Goal: Task Accomplishment & Management: Complete application form

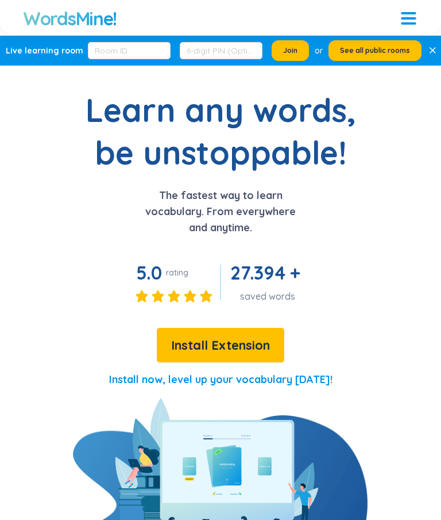
click at [412, 20] on div at bounding box center [408, 16] width 15 height 15
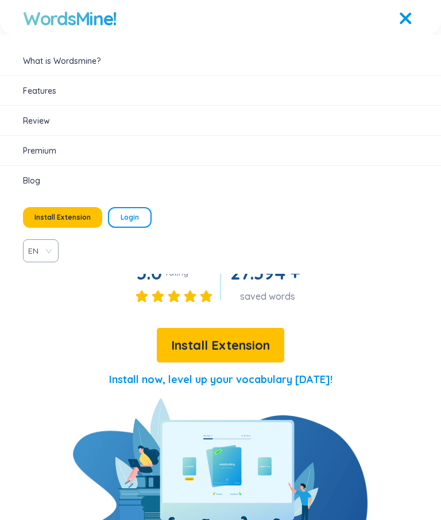
click at [130, 221] on span "Login" at bounding box center [130, 217] width 18 height 9
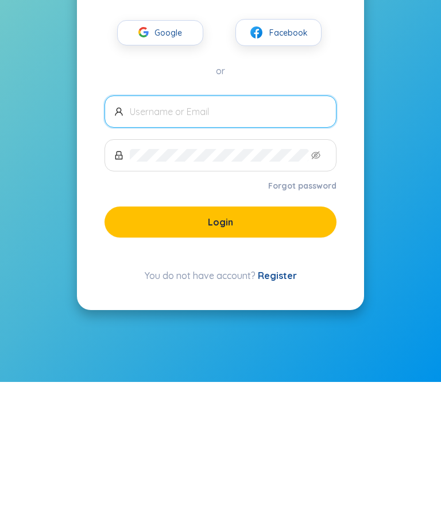
scroll to position [46, 0]
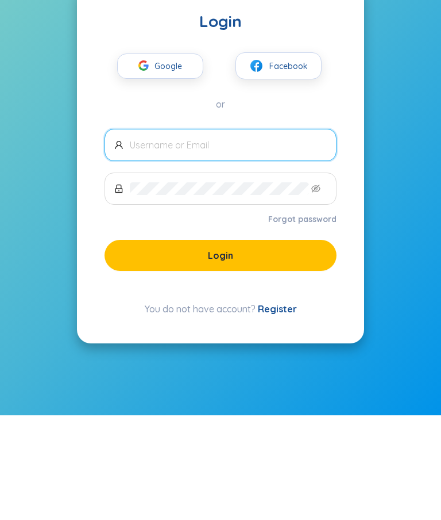
click at [243, 344] on button "Login" at bounding box center [221, 359] width 232 height 31
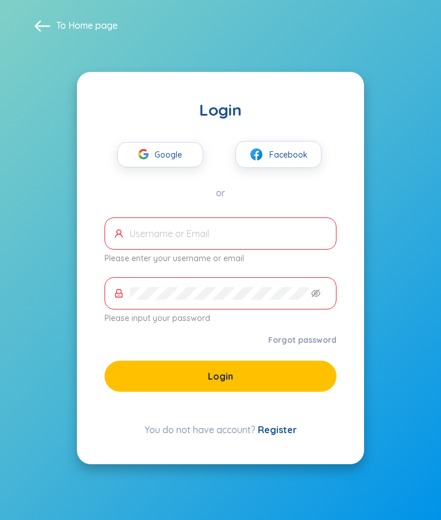
click at [256, 227] on input "text" at bounding box center [228, 233] width 197 height 13
type input "t"
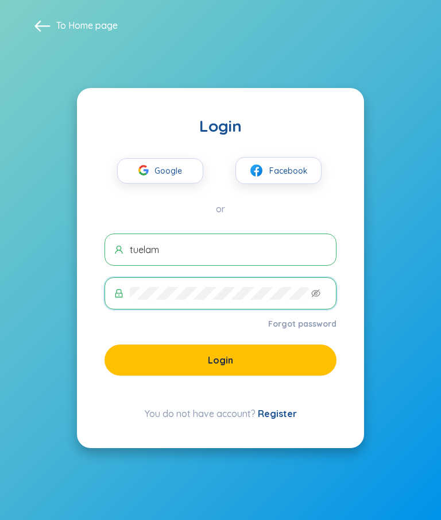
click at [324, 277] on span at bounding box center [221, 293] width 232 height 32
click at [312, 289] on icon "eye-invisible" at bounding box center [315, 293] width 9 height 8
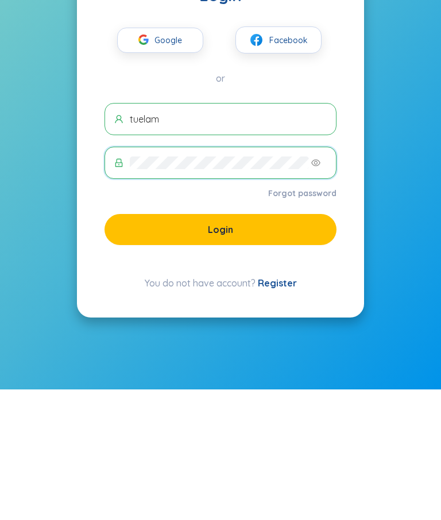
click at [306, 344] on button "Login" at bounding box center [221, 359] width 232 height 31
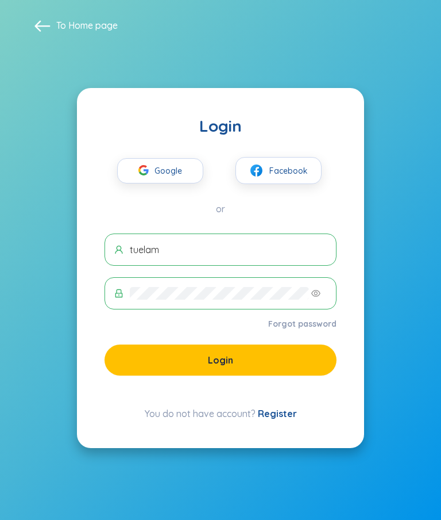
click at [330, 344] on button "Login" at bounding box center [221, 359] width 232 height 31
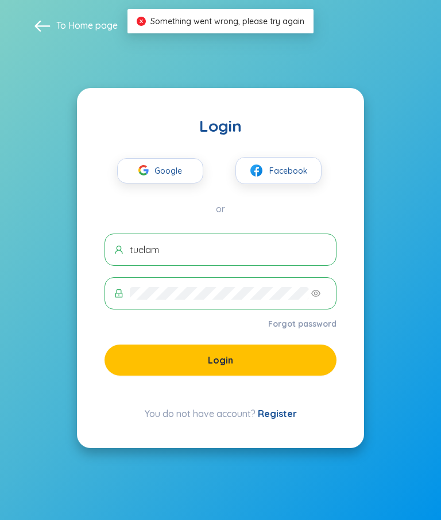
click at [313, 243] on input "tuelam" at bounding box center [228, 249] width 197 height 13
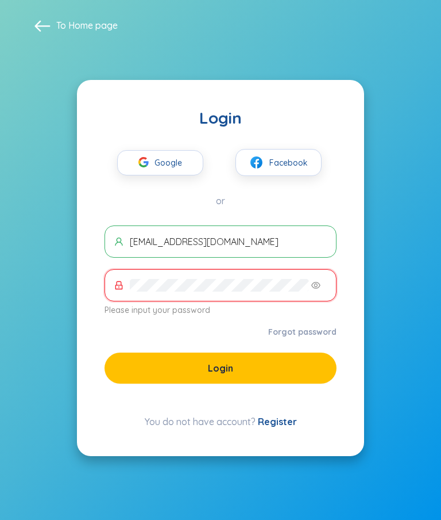
click at [270, 235] on input "t20111001@gmail.com" at bounding box center [228, 241] width 197 height 13
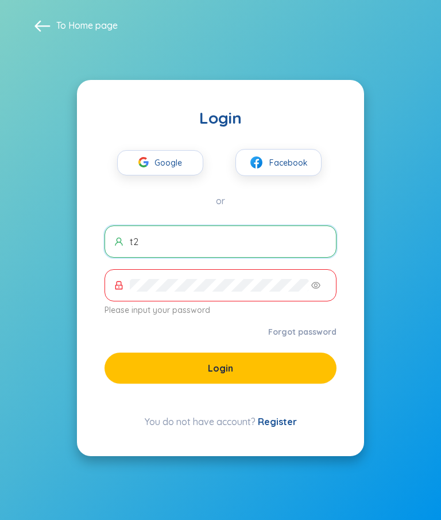
type input "t"
type input "t20111001@gmai.com"
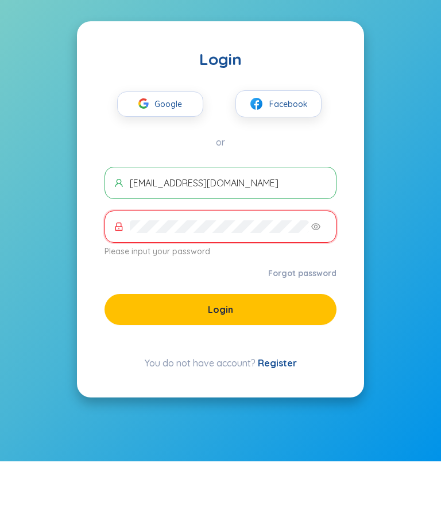
click at [318, 326] on link "Forgot password" at bounding box center [302, 331] width 68 height 11
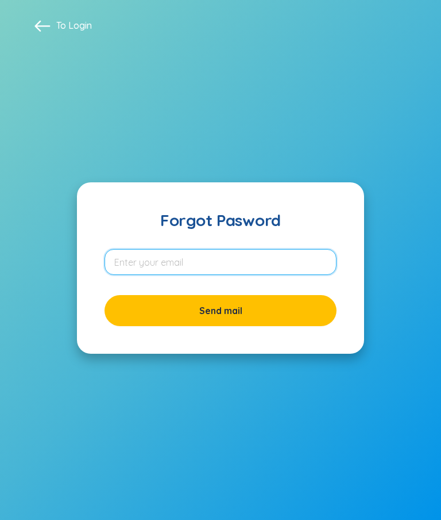
click at [320, 249] on input "email" at bounding box center [221, 262] width 232 height 26
type input "t20111001@gmail.com"
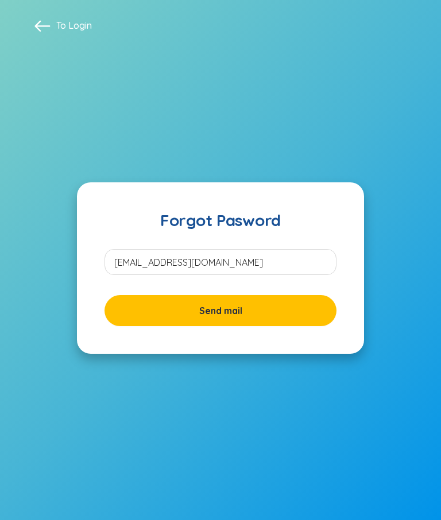
click at [270, 295] on button "Send mail" at bounding box center [221, 310] width 232 height 31
click at [213, 304] on span "Send mail" at bounding box center [220, 310] width 43 height 13
click at [299, 295] on button "Send mail" at bounding box center [221, 310] width 232 height 31
click at [293, 295] on button "Send mail" at bounding box center [221, 310] width 232 height 31
click at [329, 295] on button "Send mail" at bounding box center [221, 310] width 232 height 31
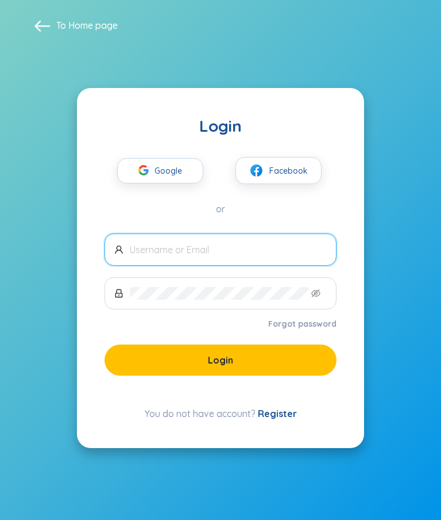
click at [147, 243] on input "text" at bounding box center [228, 249] width 197 height 13
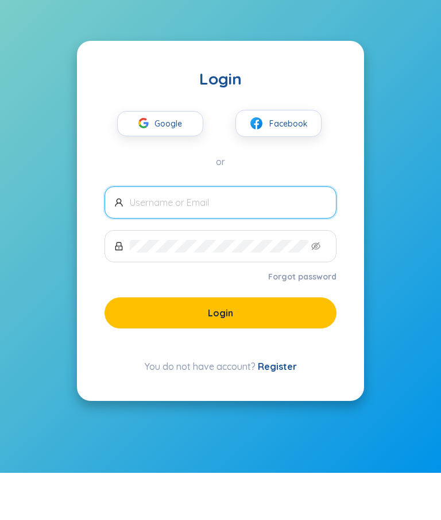
click at [319, 157] on button "Facebook" at bounding box center [279, 170] width 86 height 27
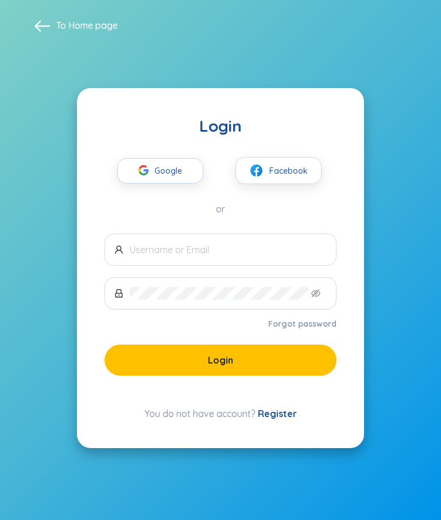
click at [301, 157] on button "Facebook" at bounding box center [279, 170] width 86 height 27
click at [298, 164] on span "Facebook" at bounding box center [289, 170] width 39 height 13
click at [130, 243] on input "text" at bounding box center [228, 249] width 197 height 13
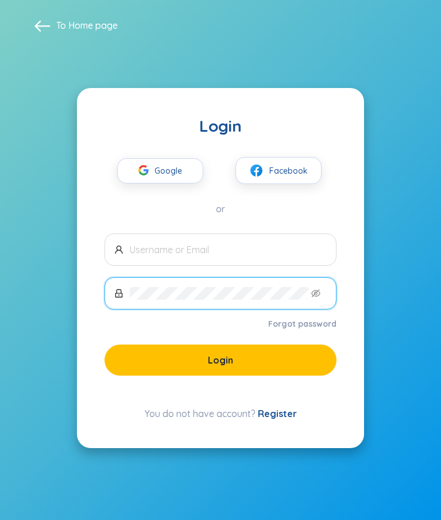
click at [268, 243] on input "text" at bounding box center [228, 249] width 197 height 13
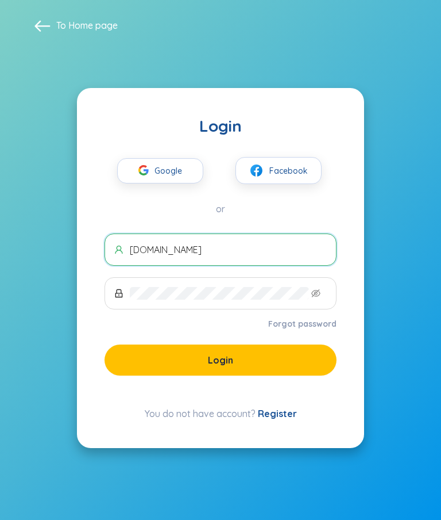
type input "t20111001gmail.com"
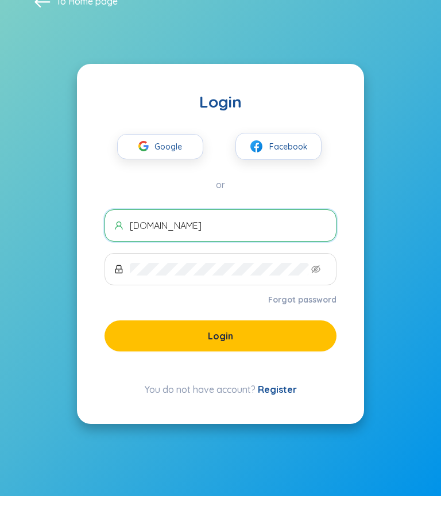
click at [324, 318] on link "Forgot password" at bounding box center [302, 323] width 68 height 11
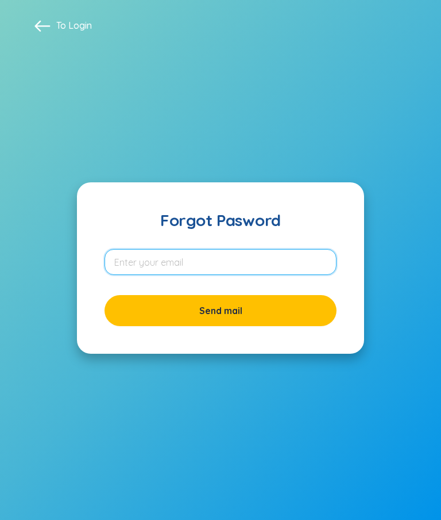
click at [290, 249] on input "email" at bounding box center [221, 262] width 232 height 26
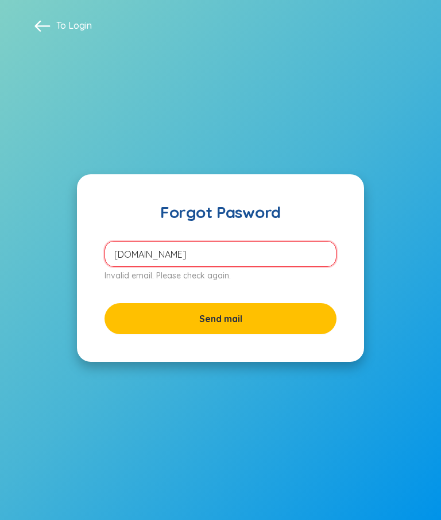
type input "[DOMAIN_NAME]"
click at [284, 303] on button "Send mail" at bounding box center [221, 318] width 232 height 31
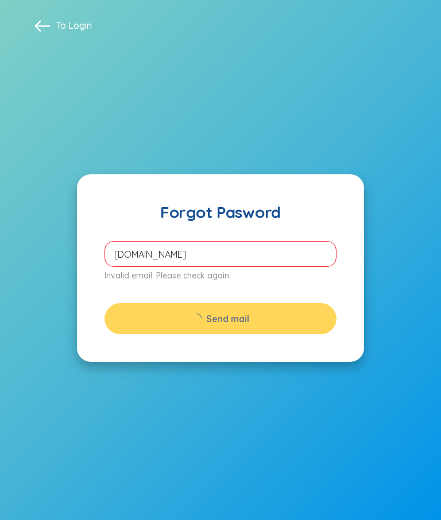
click at [231, 516] on section "To Login Forgot Pasword t20111001gmail.com Invalid email. Please check again. S…" at bounding box center [220, 260] width 441 height 520
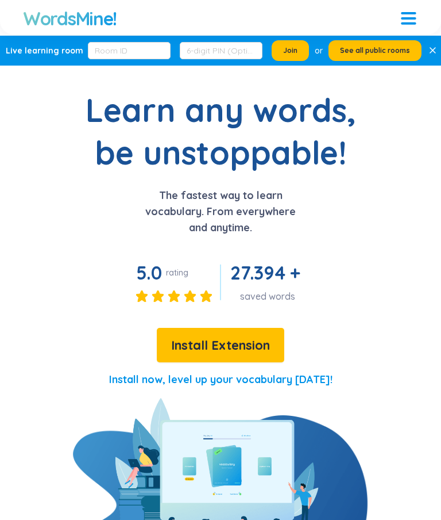
click at [407, 17] on div at bounding box center [408, 16] width 15 height 15
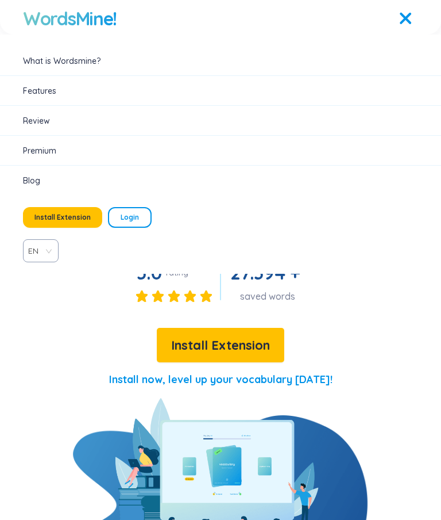
click at [135, 222] on button "Login" at bounding box center [130, 217] width 44 height 21
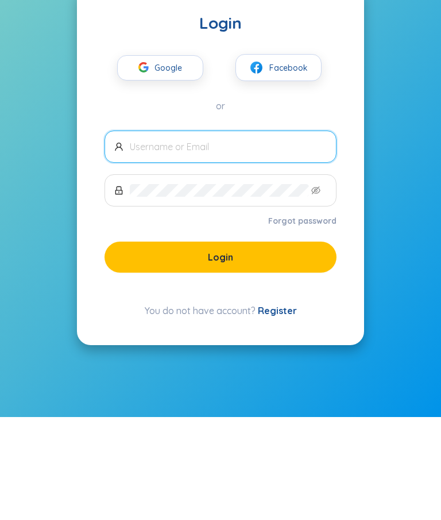
click at [186, 159] on span "Google" at bounding box center [171, 171] width 33 height 24
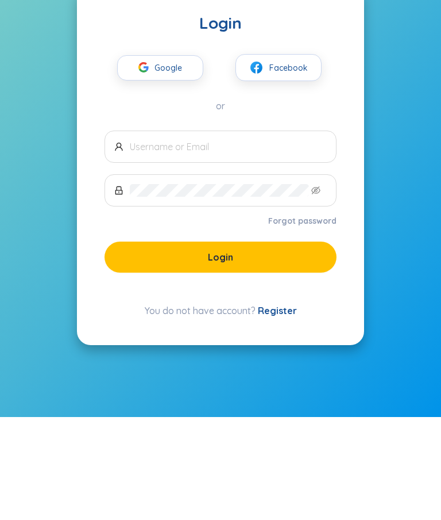
scroll to position [46, 0]
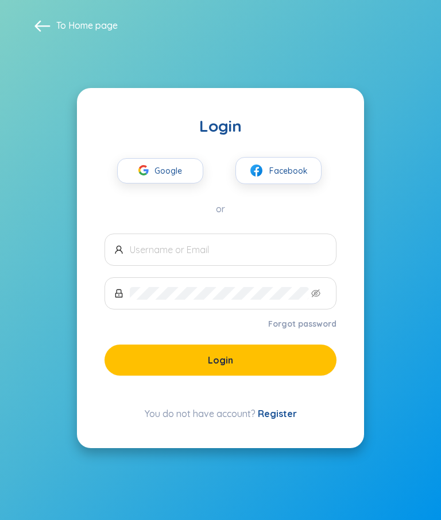
click at [271, 243] on input "text" at bounding box center [228, 249] width 197 height 13
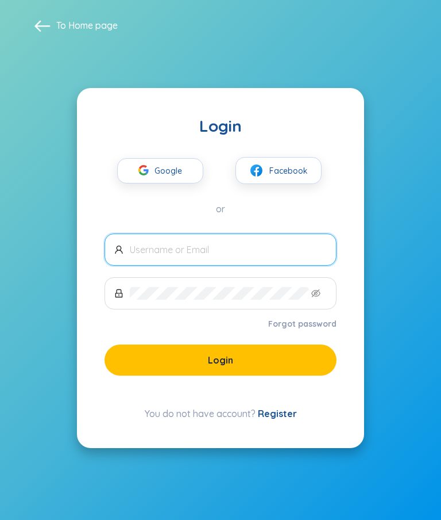
click at [291, 157] on button "Facebook" at bounding box center [279, 170] width 86 height 27
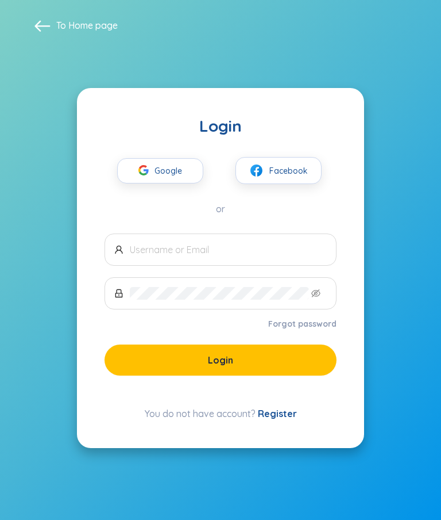
click at [294, 164] on span "Facebook" at bounding box center [289, 170] width 39 height 13
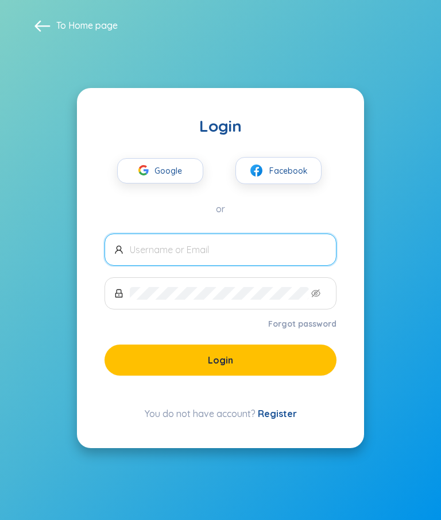
click at [303, 184] on button "Facebook" at bounding box center [279, 170] width 86 height 27
click at [261, 256] on input "text" at bounding box center [228, 249] width 197 height 13
type input "037 4955 985"
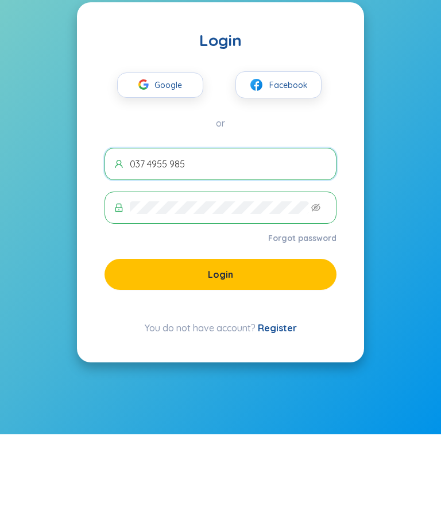
click at [239, 344] on button "Login" at bounding box center [221, 359] width 232 height 31
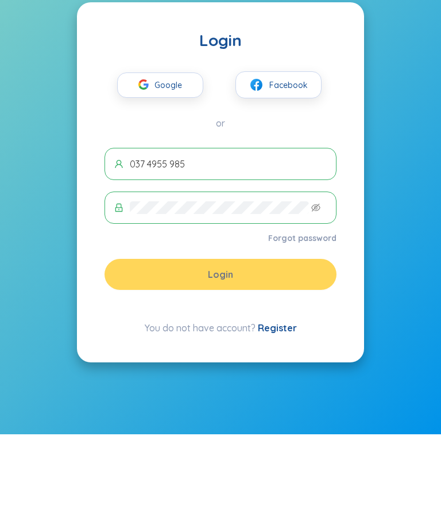
scroll to position [46, 0]
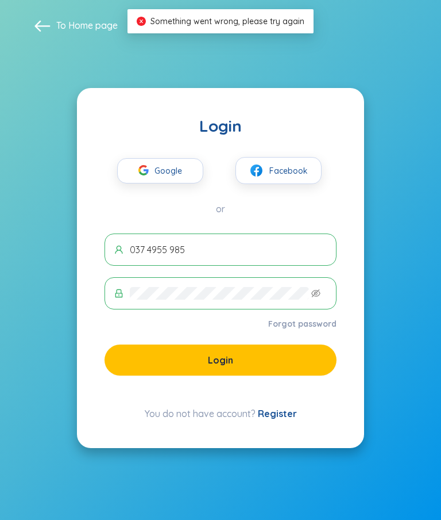
click at [294, 157] on button "Facebook" at bounding box center [279, 170] width 86 height 27
click at [293, 164] on span "Facebook" at bounding box center [289, 170] width 39 height 13
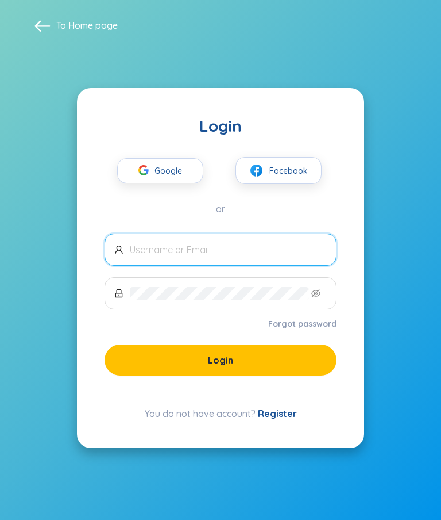
click at [299, 177] on span "Facebook" at bounding box center [289, 170] width 39 height 13
click at [272, 419] on link "Register" at bounding box center [277, 412] width 39 height 11
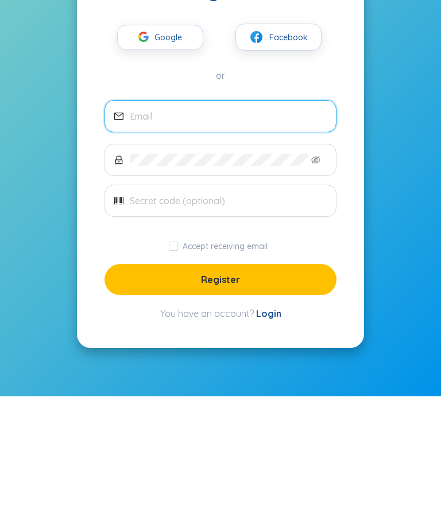
click at [278, 318] on input "text" at bounding box center [228, 324] width 197 height 13
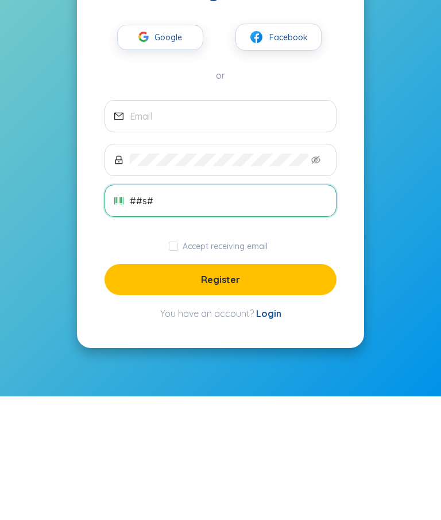
type input "##s#"
click at [279, 233] on input "email" at bounding box center [228, 239] width 197 height 13
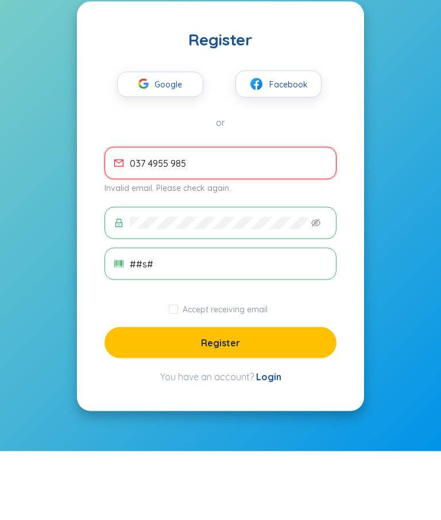
click at [287, 216] on span "037 4955 985" at bounding box center [221, 232] width 232 height 32
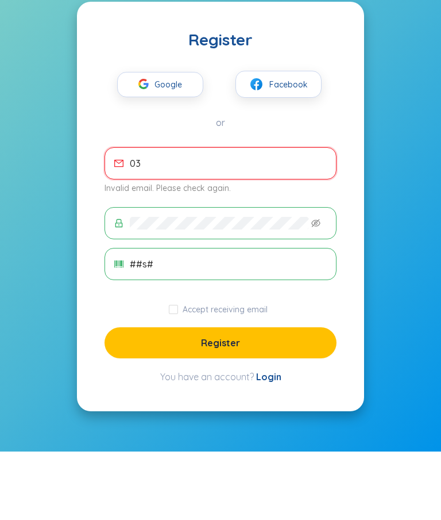
type input "0"
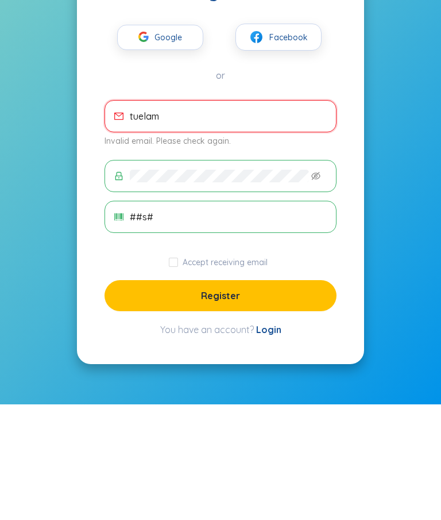
click at [263, 395] on button "Register" at bounding box center [221, 410] width 232 height 31
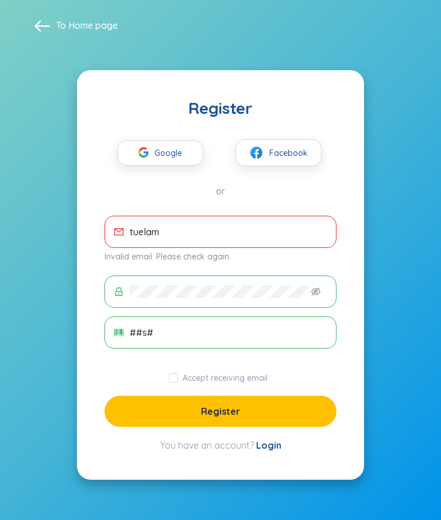
click at [297, 225] on input "tuelam" at bounding box center [228, 231] width 197 height 13
type input "t"
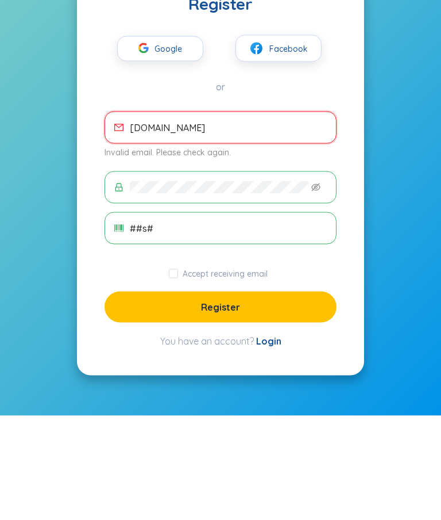
type input "[DOMAIN_NAME]"
click at [253, 395] on button "Register" at bounding box center [221, 410] width 232 height 31
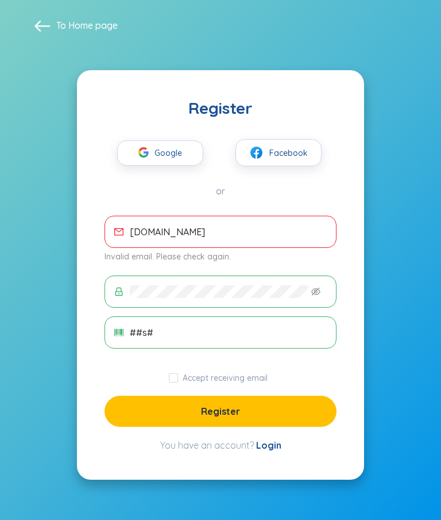
click at [197, 395] on button "Register" at bounding box center [221, 410] width 232 height 31
click at [201, 395] on button "Register" at bounding box center [221, 410] width 232 height 31
click at [172, 373] on input "Accept receiving email" at bounding box center [173, 377] width 9 height 9
checkbox input "true"
click at [184, 395] on button "Register" at bounding box center [221, 410] width 232 height 31
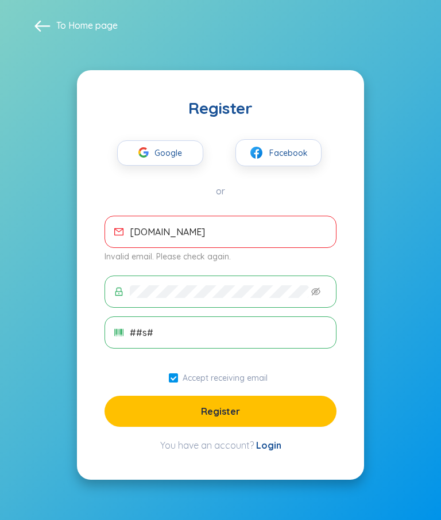
click at [248, 395] on button "Register" at bounding box center [221, 410] width 232 height 31
click at [254, 395] on button "Register" at bounding box center [221, 410] width 232 height 31
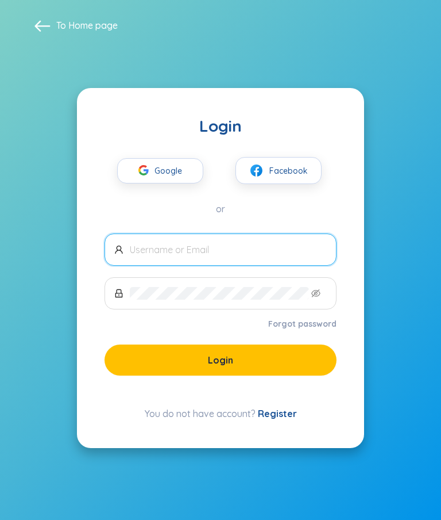
click at [48, 32] on span at bounding box center [42, 25] width 16 height 16
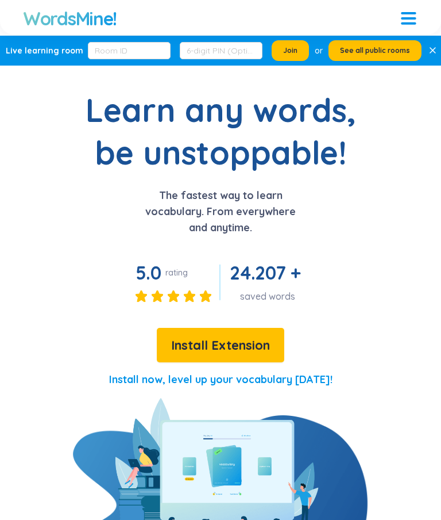
click at [261, 332] on button "Install Extension" at bounding box center [221, 345] width 128 height 34
click at [411, 21] on div at bounding box center [408, 16] width 15 height 15
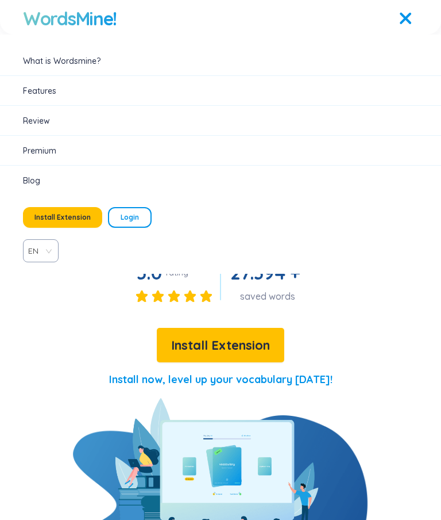
click at [130, 214] on span "Login" at bounding box center [130, 217] width 18 height 9
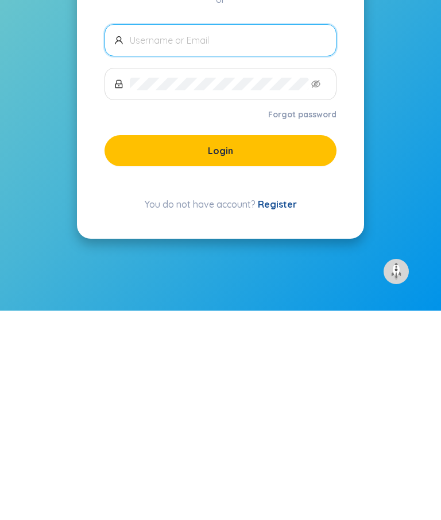
click at [282, 407] on link "Register" at bounding box center [277, 412] width 39 height 11
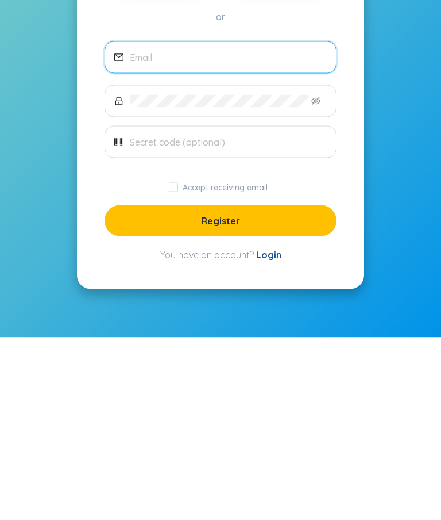
click at [215, 430] on div "You have an account? Login" at bounding box center [221, 437] width 232 height 14
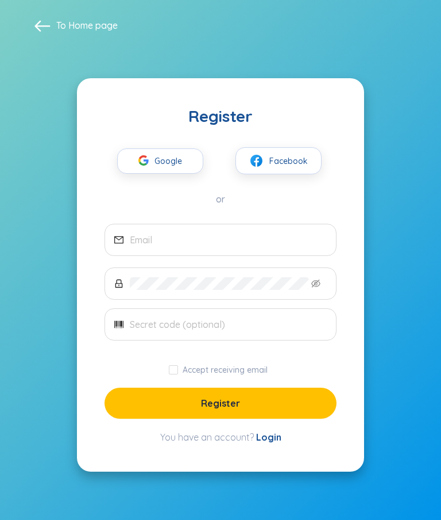
click at [275, 431] on link "Login" at bounding box center [268, 436] width 25 height 11
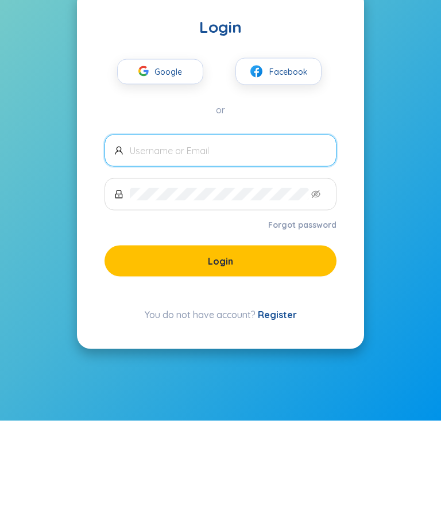
click at [180, 159] on span "Google" at bounding box center [171, 171] width 33 height 24
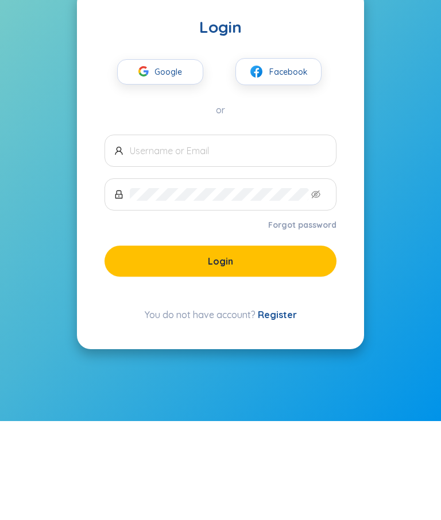
scroll to position [46, 0]
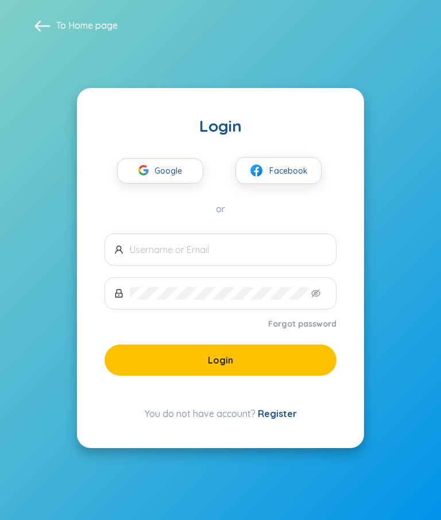
click at [282, 407] on link "Register" at bounding box center [277, 412] width 39 height 11
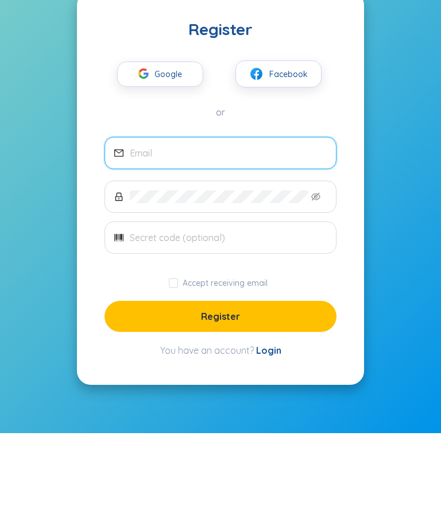
click at [304, 155] on span "Facebook" at bounding box center [289, 161] width 39 height 13
